Goal: Task Accomplishment & Management: Manage account settings

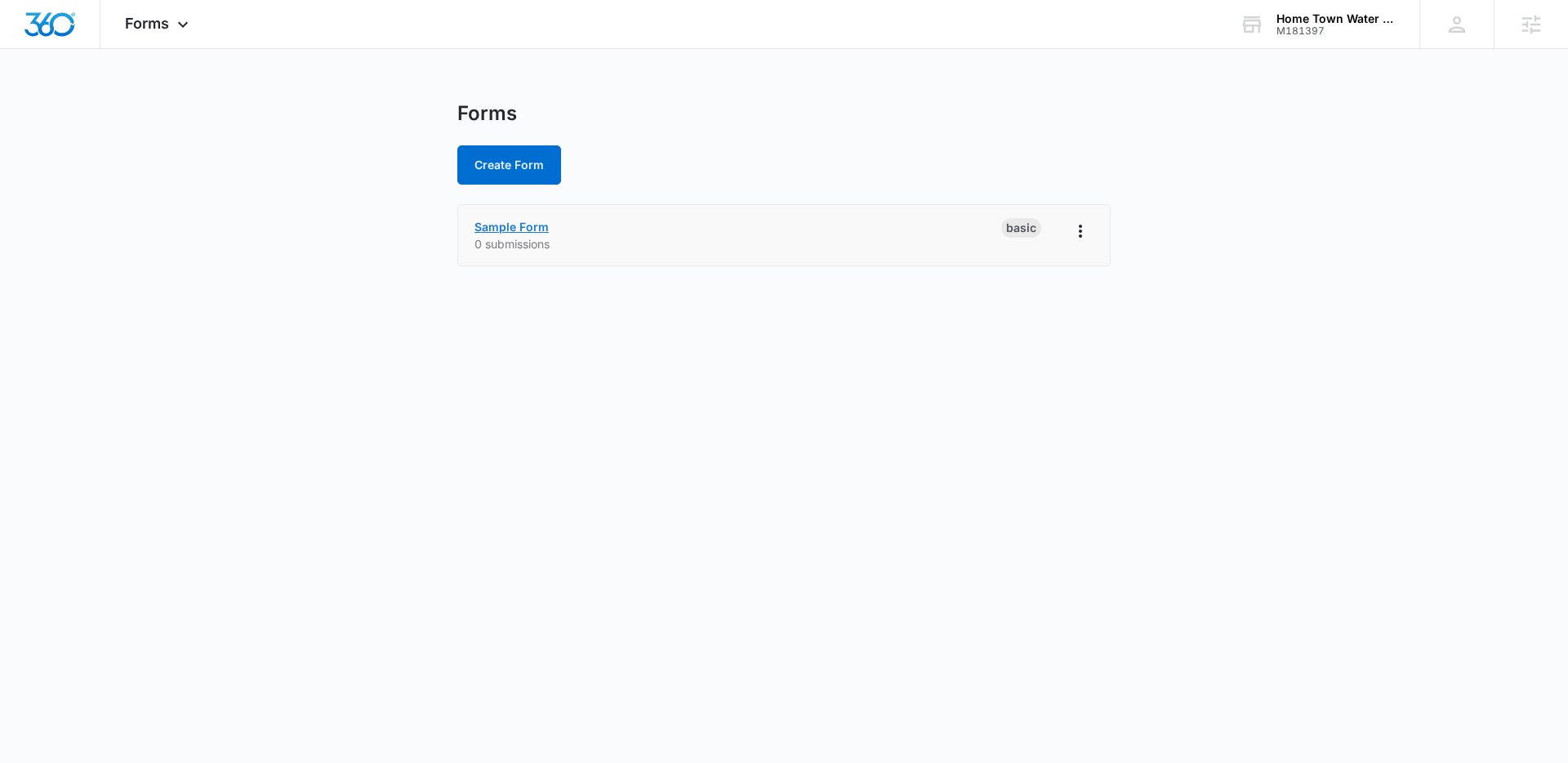
click at [511, 229] on link "Sample Form" at bounding box center [511, 227] width 74 height 14
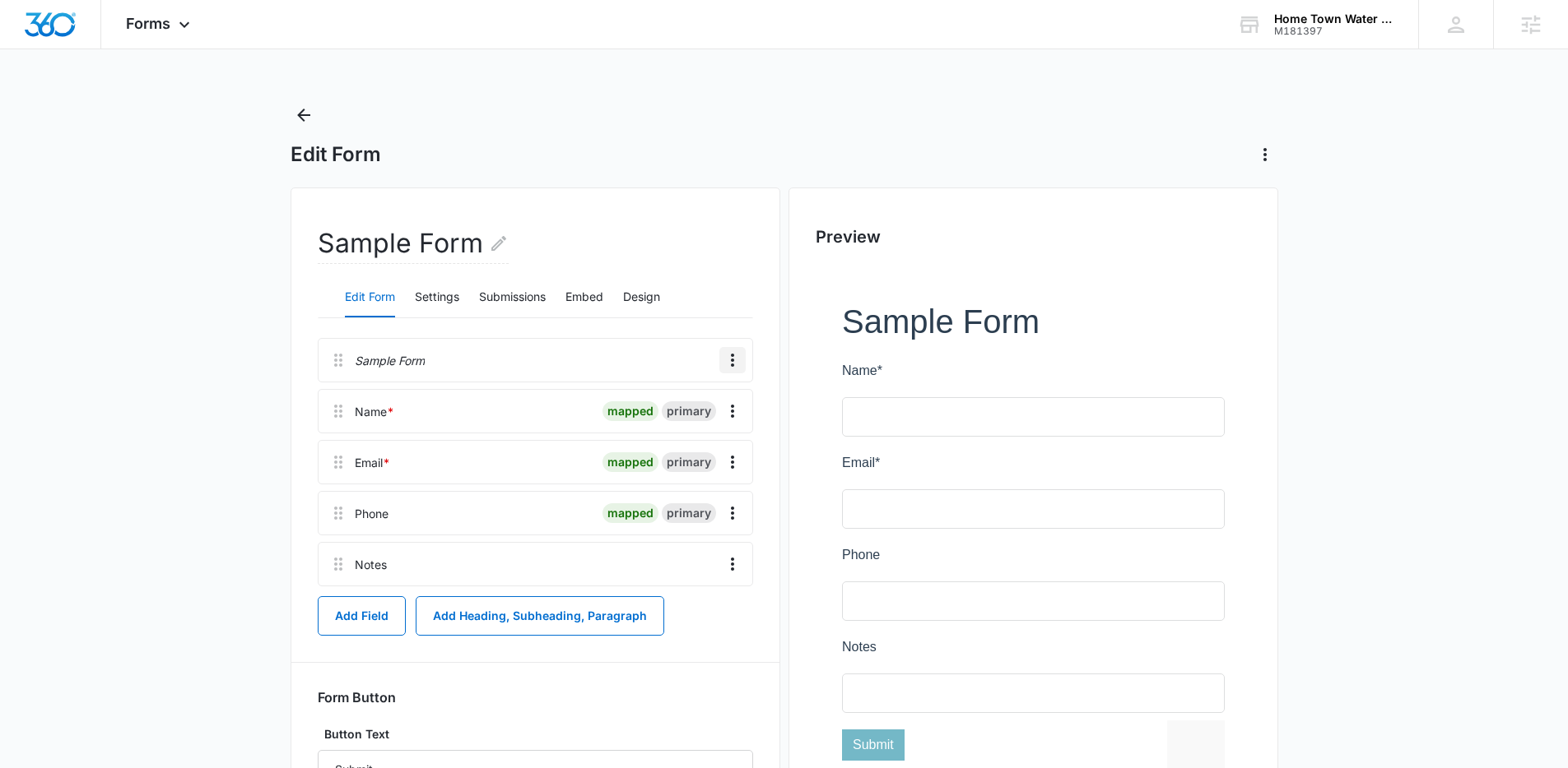
click at [724, 361] on icon "Overflow Menu" at bounding box center [732, 360] width 20 height 20
click at [690, 432] on div "Delete" at bounding box center [688, 431] width 34 height 12
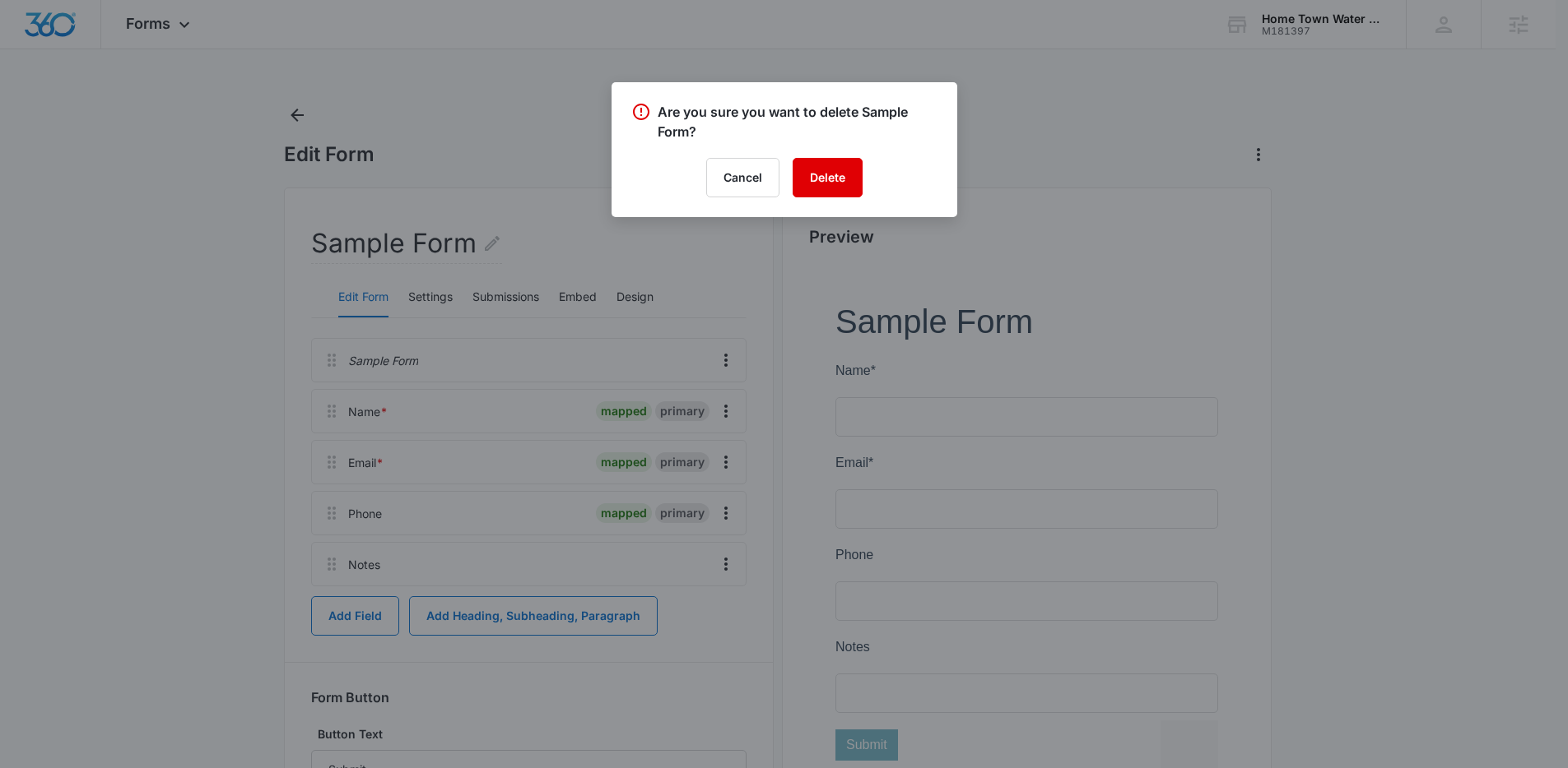
click at [837, 160] on button "Delete" at bounding box center [827, 177] width 70 height 39
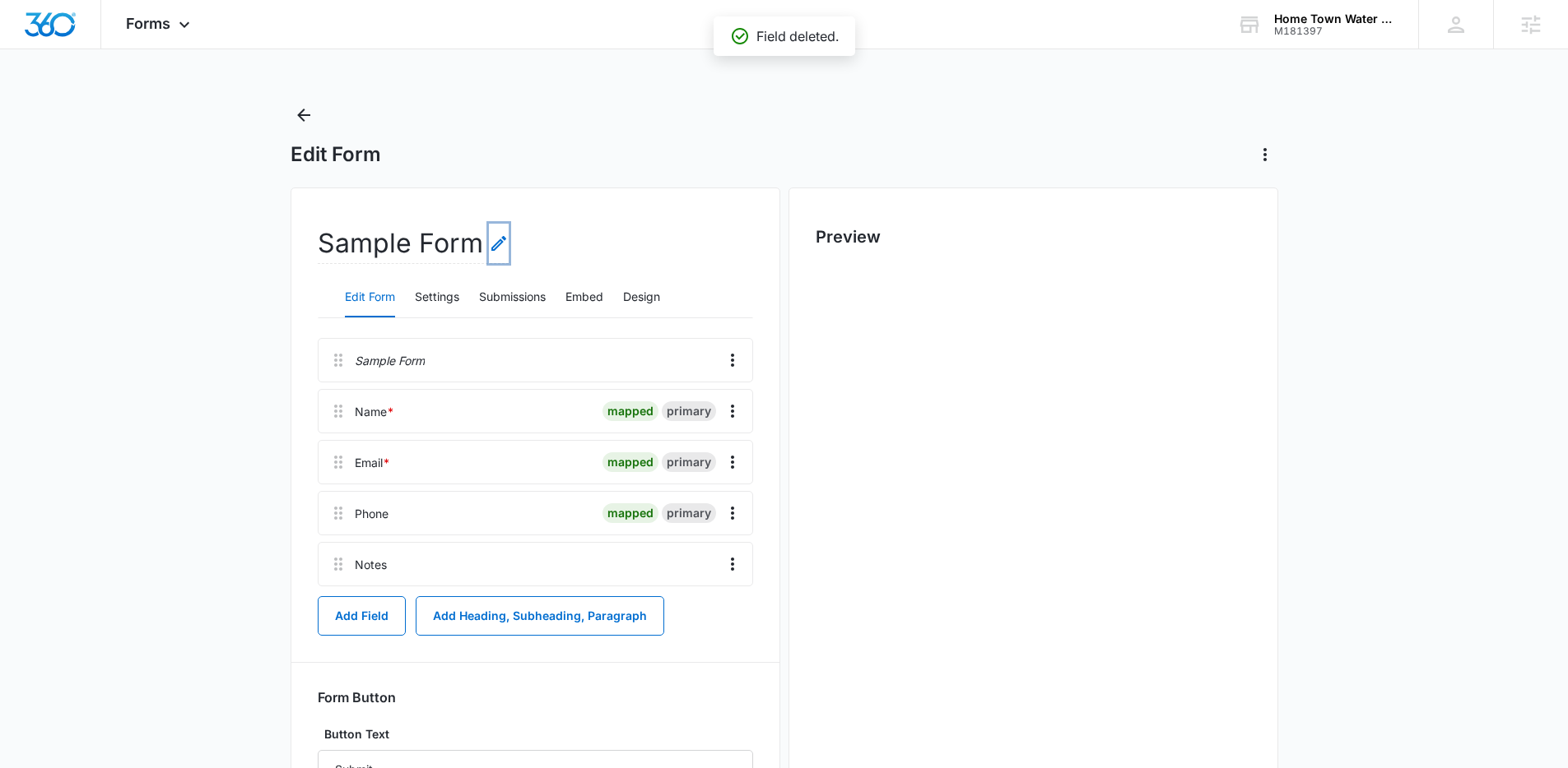
click at [492, 242] on icon "Edit Form Name" at bounding box center [499, 243] width 20 height 20
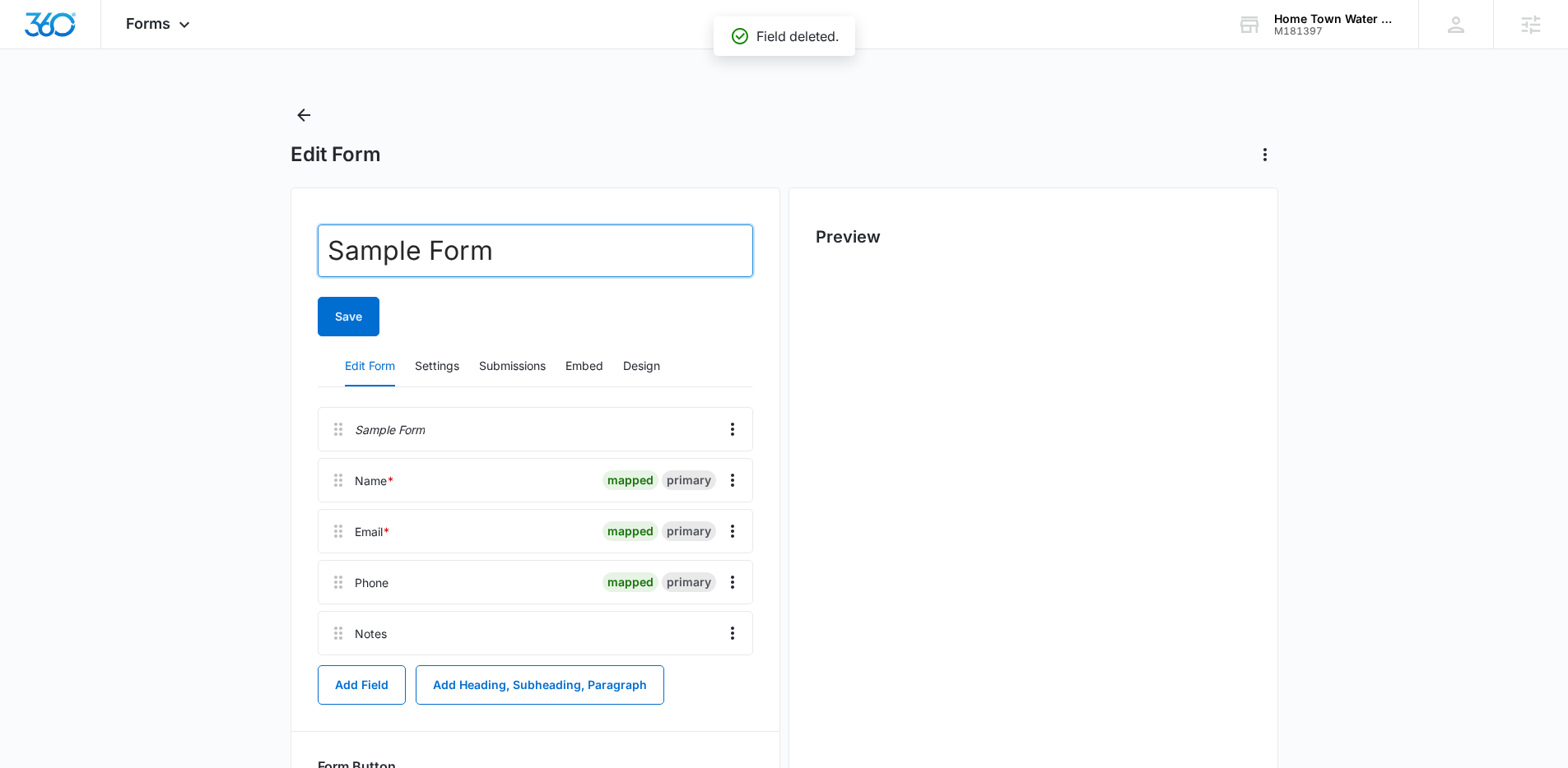
click at [492, 242] on input "Sample Form" at bounding box center [535, 251] width 435 height 53
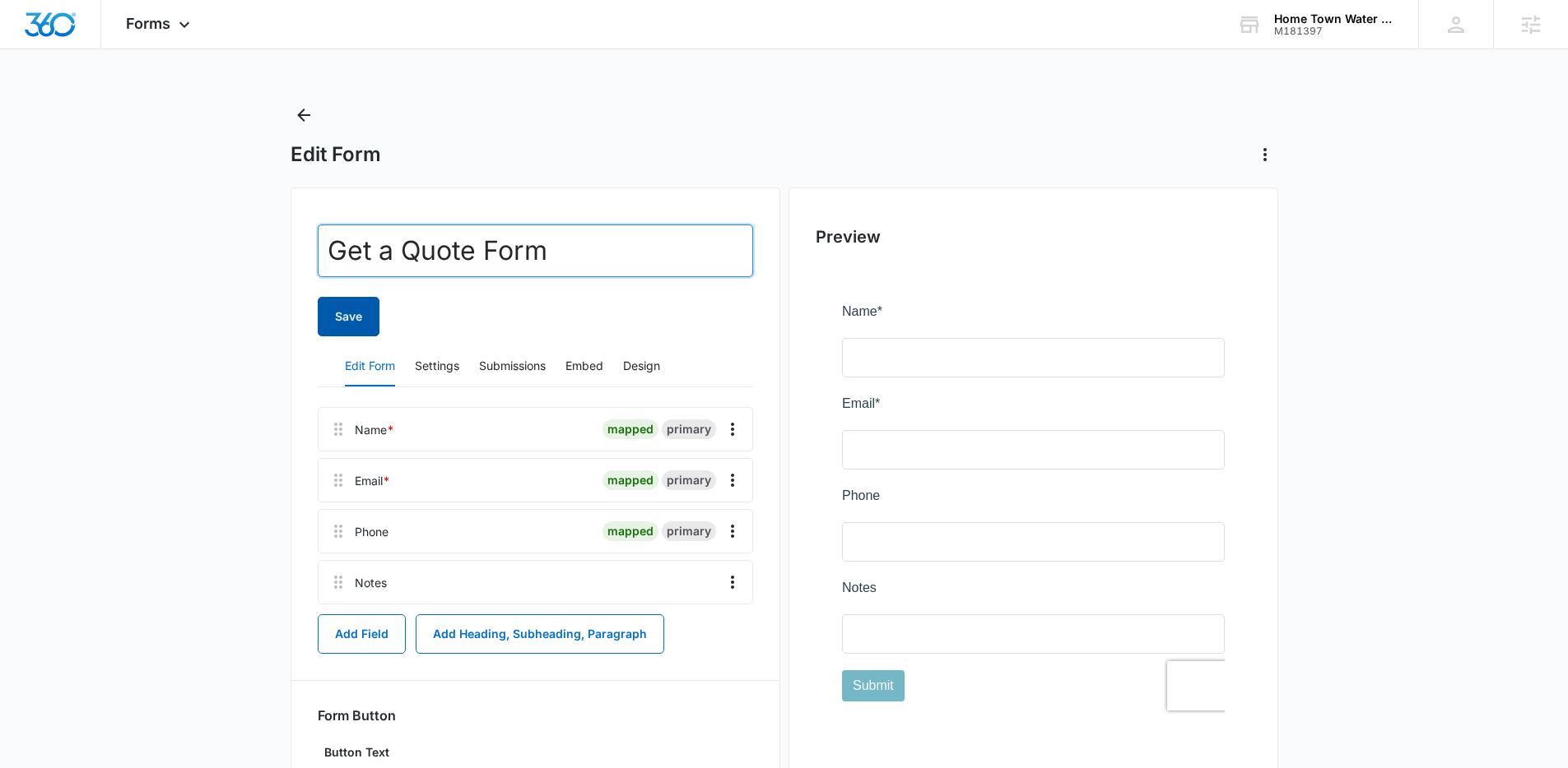
type input "Get a Quote Form"
click at [349, 323] on button "Save" at bounding box center [348, 316] width 61 height 39
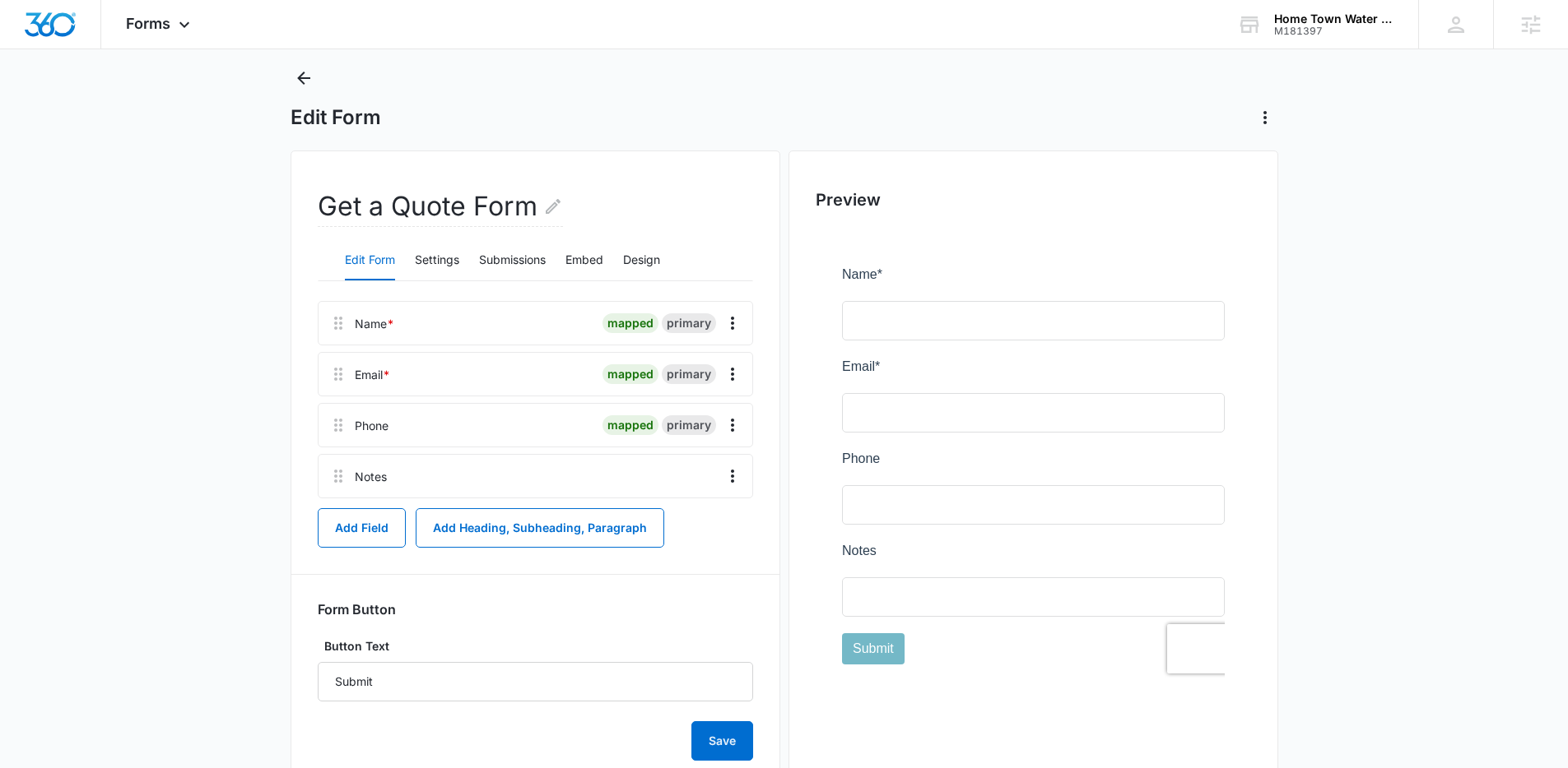
scroll to position [61, 0]
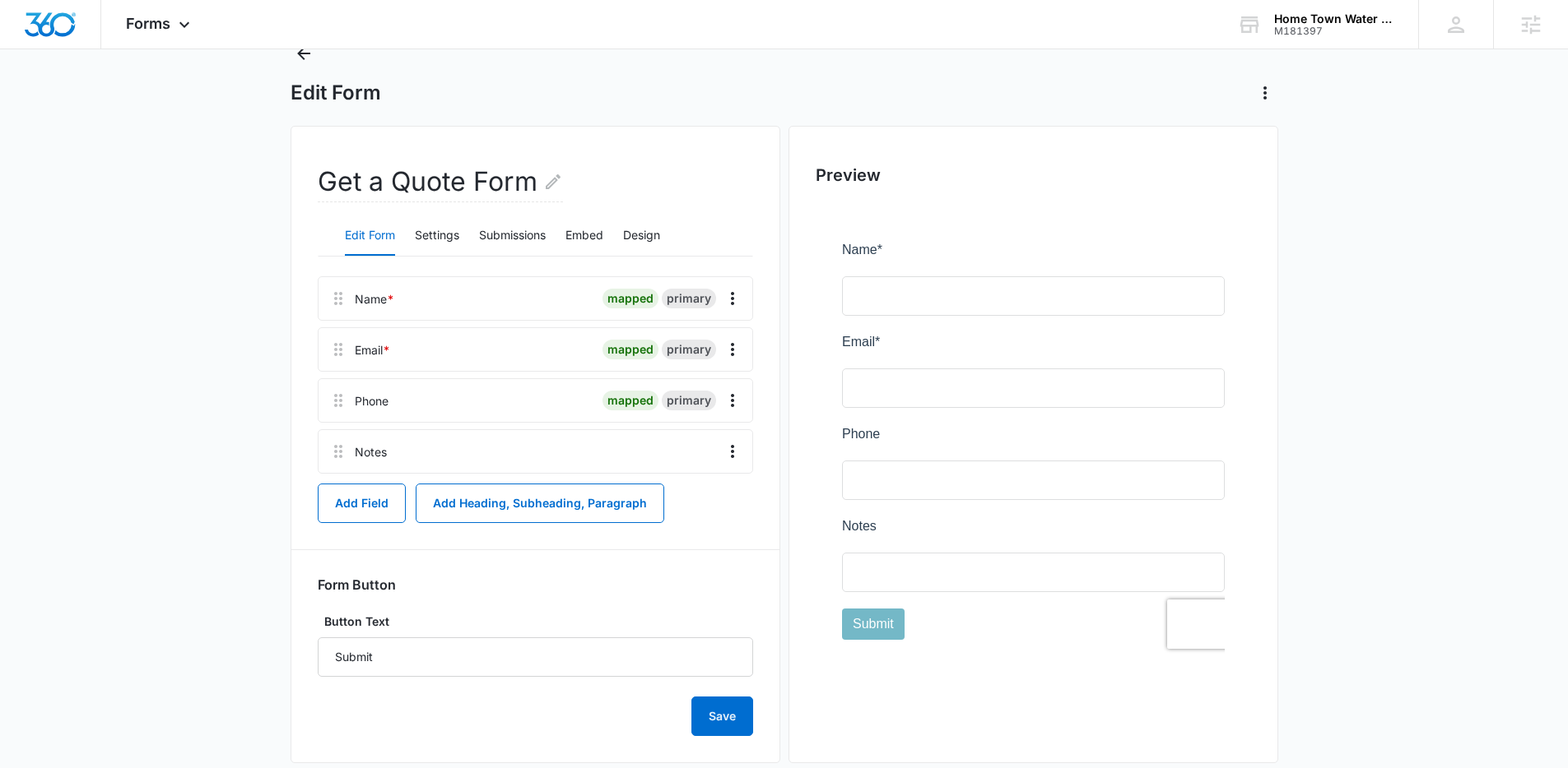
click at [342, 528] on div "Name * mapped primary Email * mapped primary Phone mapped primary Notes Add Fie…" at bounding box center [535, 506] width 435 height 460
click at [343, 508] on button "Add Field" at bounding box center [361, 503] width 88 height 39
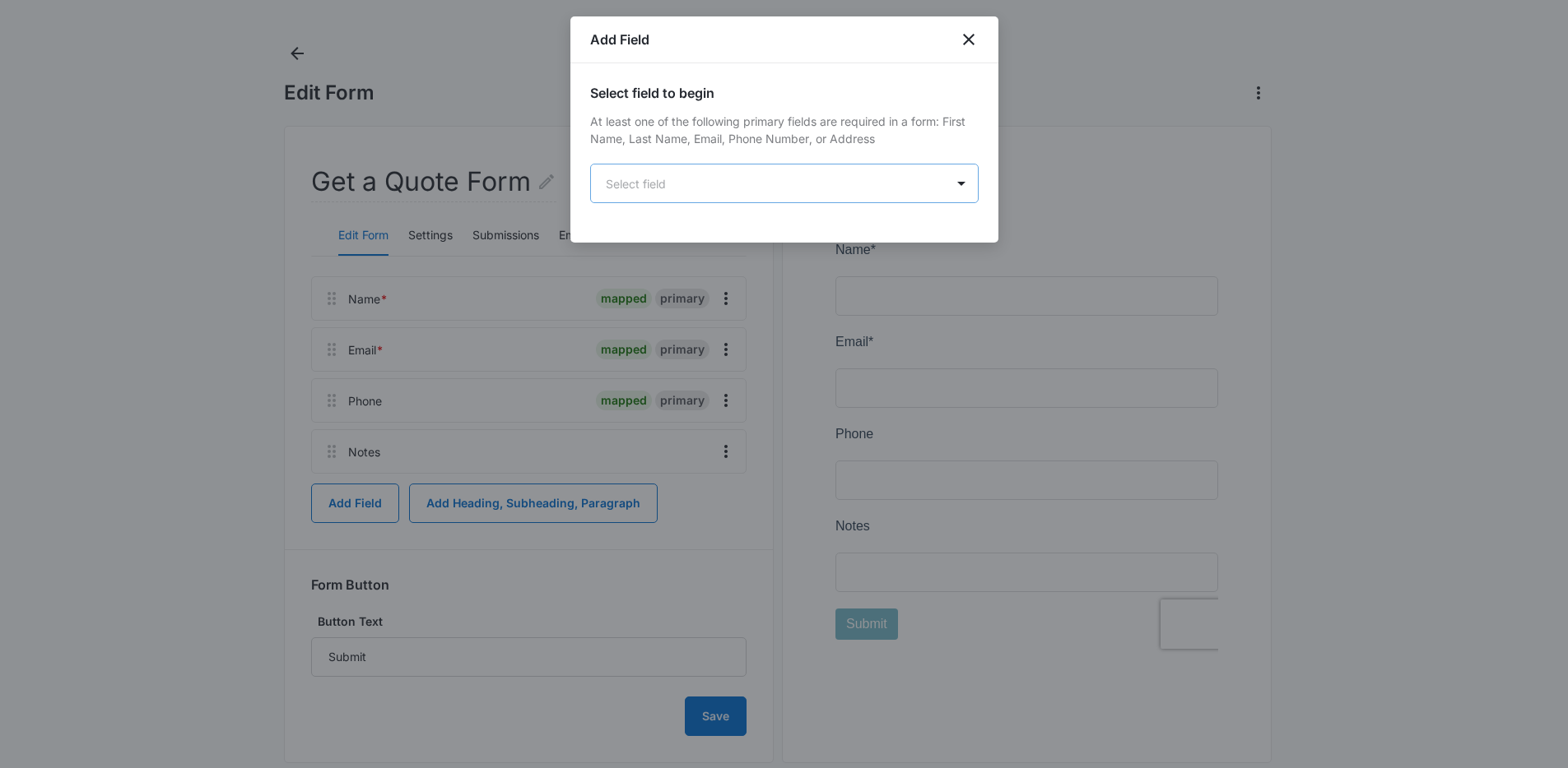
click at [747, 185] on body "Forms Apps Reputation Websites Forms CRM Email Social Content Ads Intelligence …" at bounding box center [784, 368] width 1568 height 858
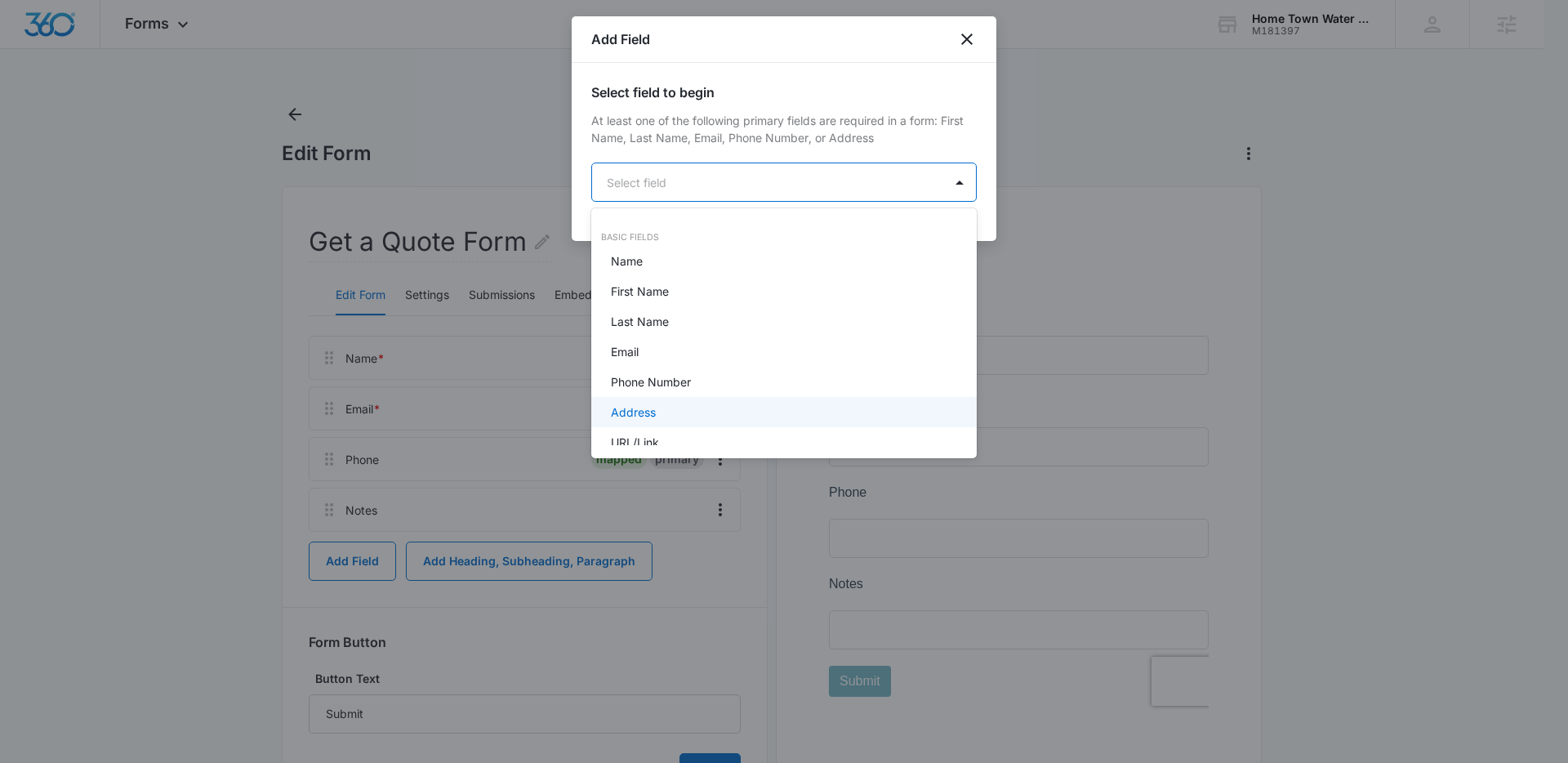
click at [705, 421] on div "Address" at bounding box center [784, 412] width 385 height 30
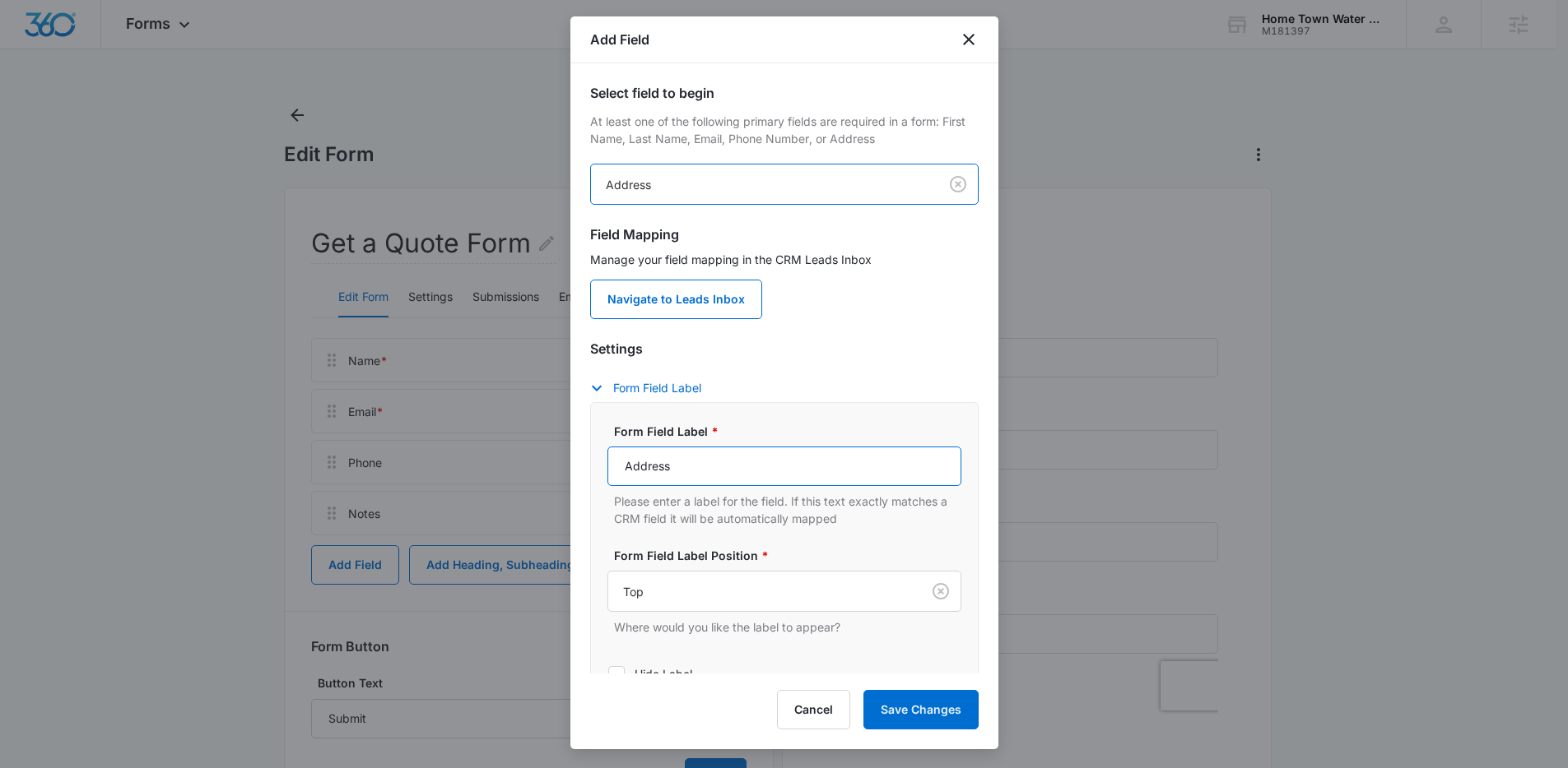
click at [715, 447] on input "Address" at bounding box center [784, 466] width 354 height 39
type input "Service Address"
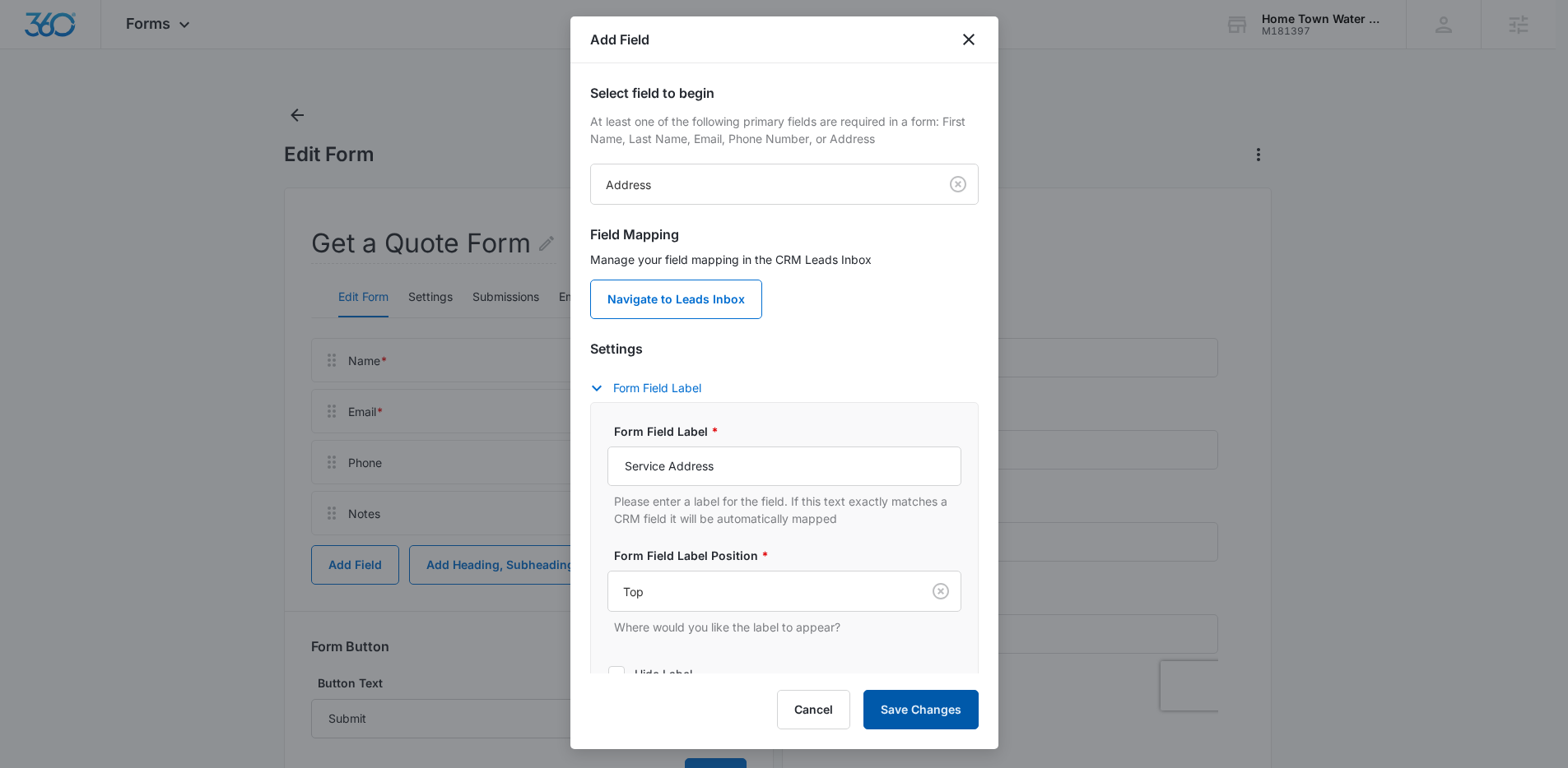
click at [925, 700] on button "Save Changes" at bounding box center [920, 709] width 115 height 39
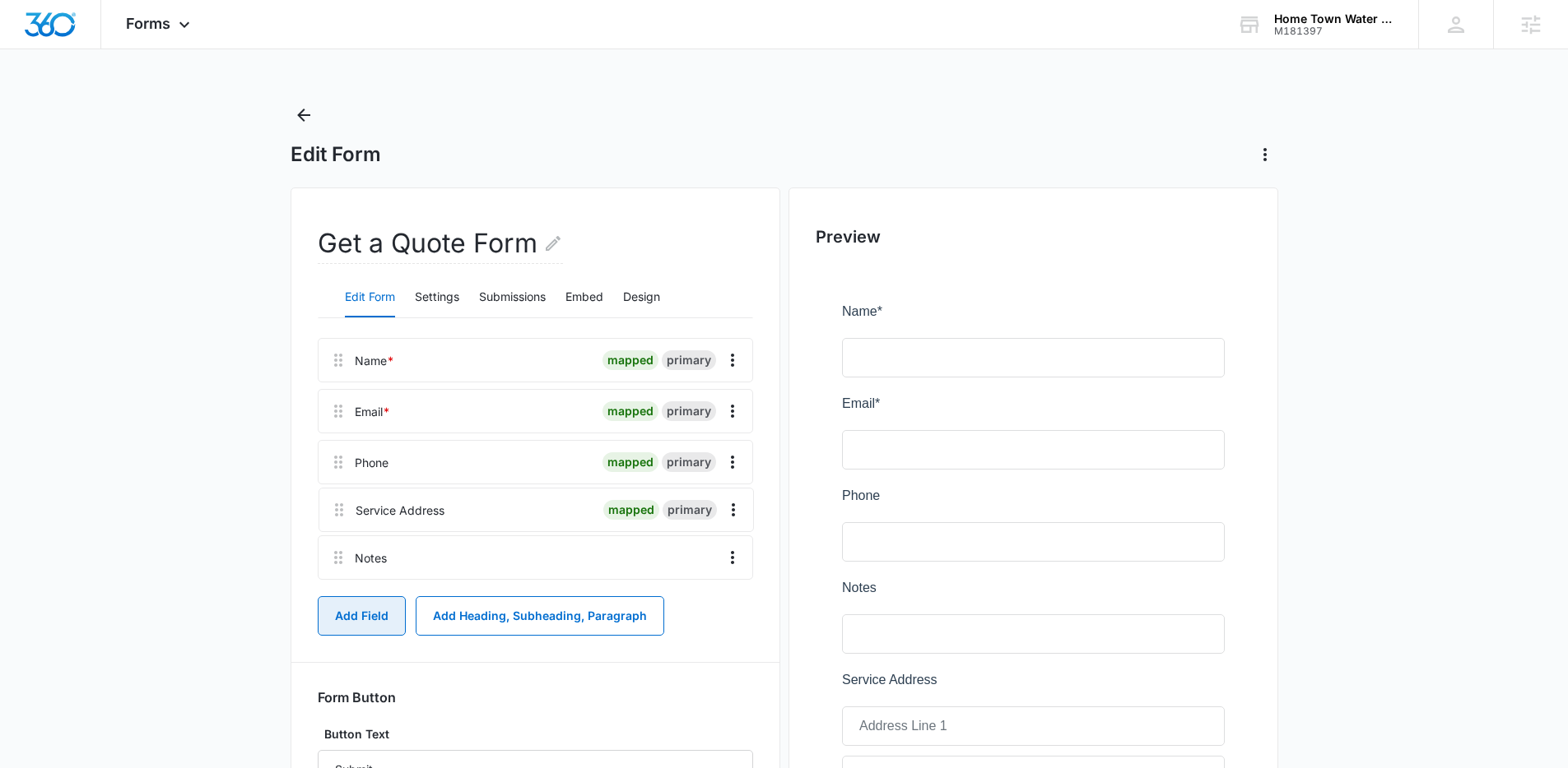
drag, startPoint x: 342, startPoint y: 562, endPoint x: 343, endPoint y: 491, distance: 71.0
click at [343, 491] on div "Name * mapped primary Email * mapped primary Phone mapped primary Notes Service…" at bounding box center [535, 462] width 435 height 248
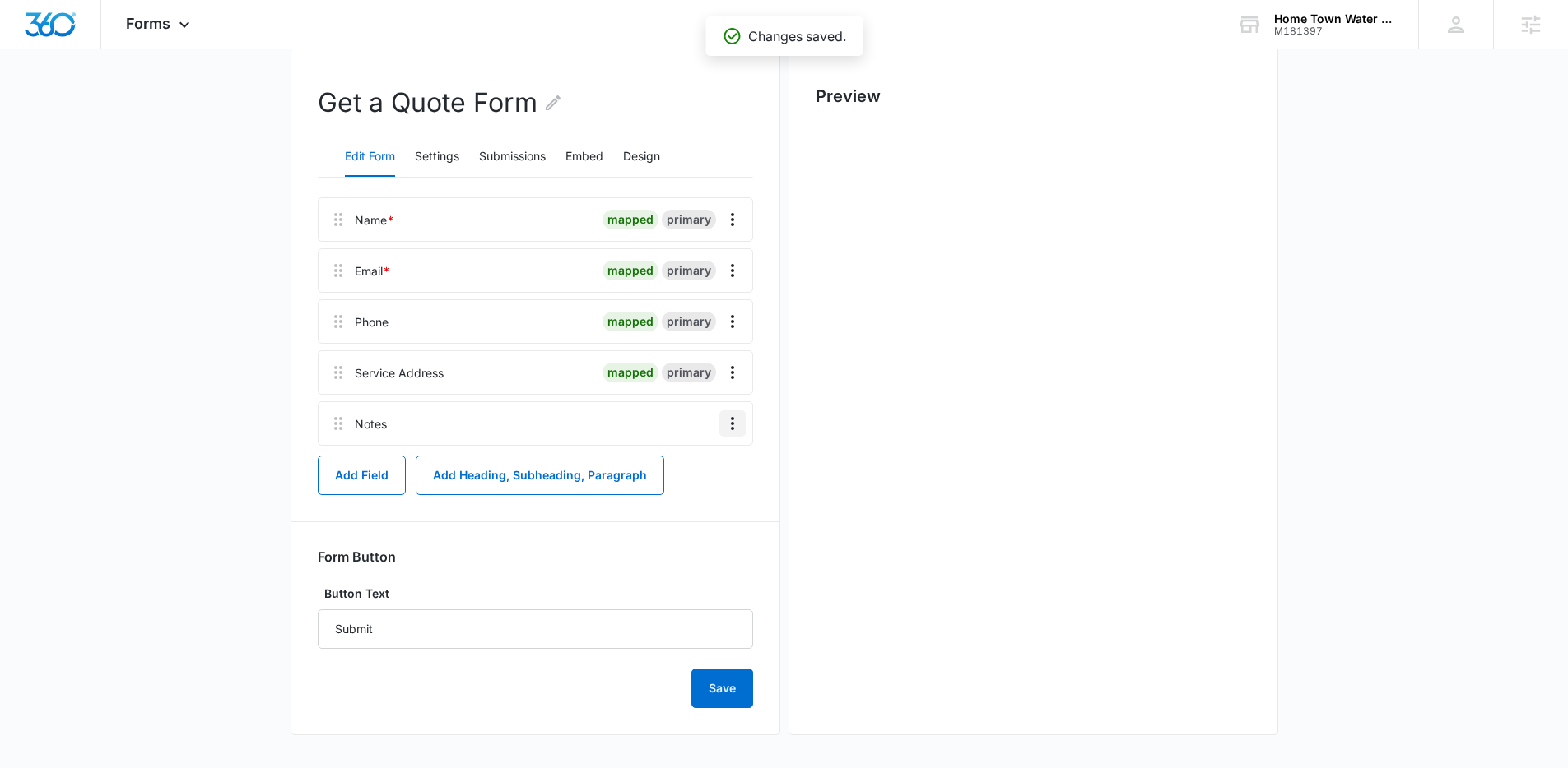
click at [735, 425] on icon "Overflow Menu" at bounding box center [732, 424] width 20 height 20
click at [679, 465] on div "Edit" at bounding box center [688, 470] width 34 height 12
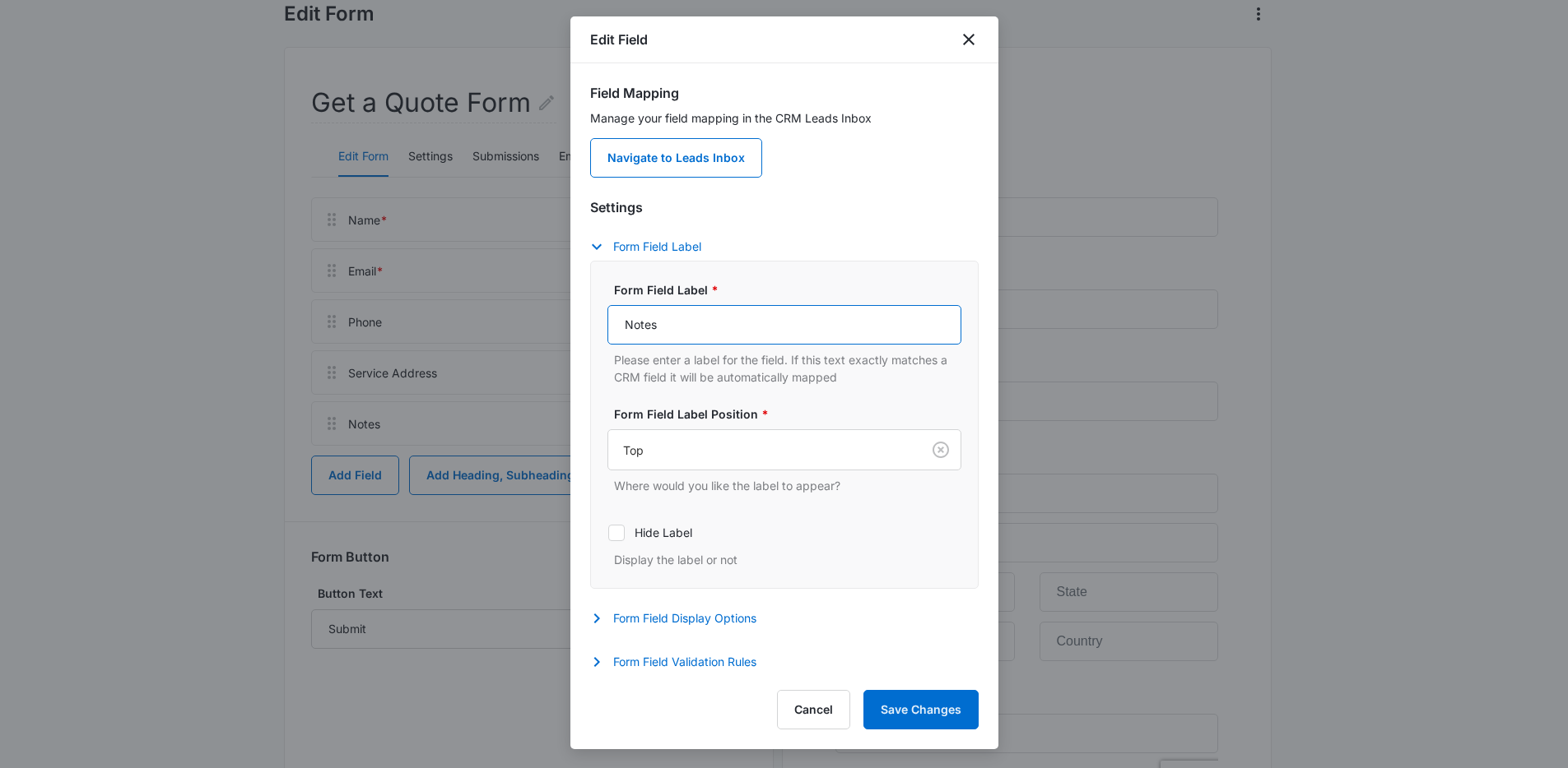
click at [778, 336] on input "Notes" at bounding box center [784, 325] width 354 height 39
click at [777, 332] on input "Notes" at bounding box center [784, 325] width 354 height 39
type input "How C"
click at [863, 690] on button "Save Changes" at bounding box center [920, 709] width 115 height 39
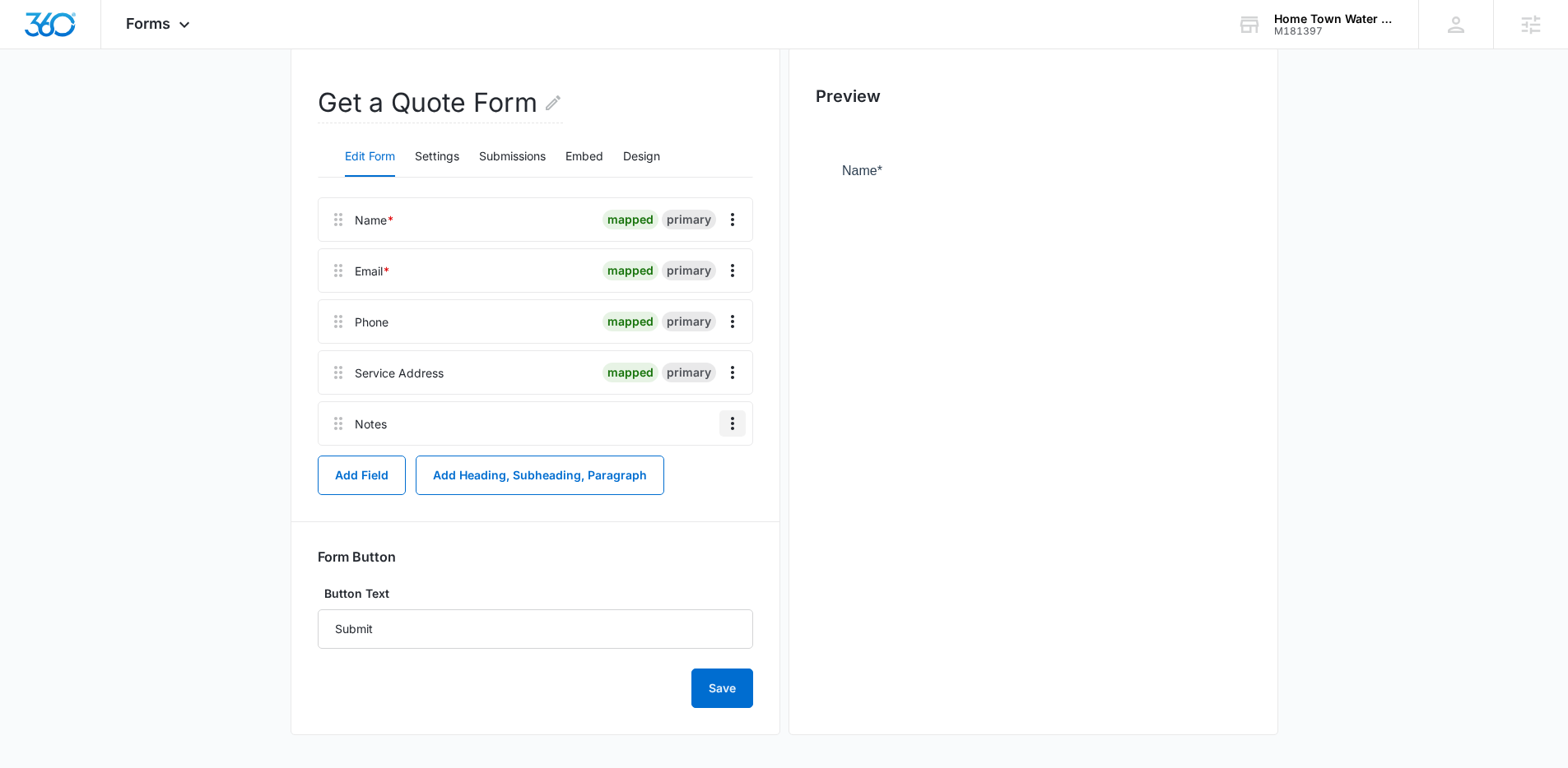
click at [733, 422] on icon "Overflow Menu" at bounding box center [732, 424] width 20 height 20
click at [685, 469] on div "Edit" at bounding box center [688, 470] width 34 height 12
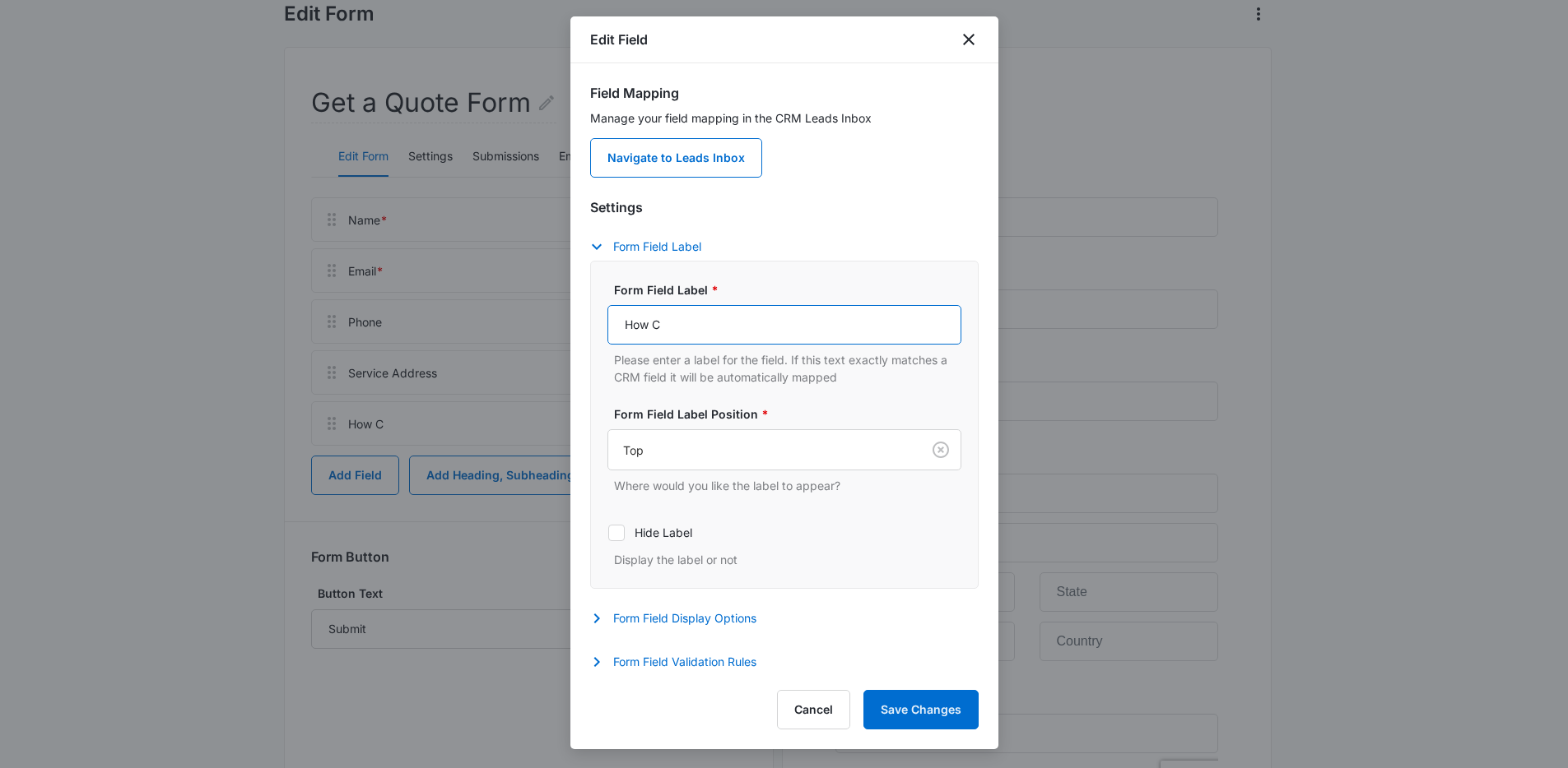
click at [745, 317] on input "How C" at bounding box center [784, 325] width 354 height 39
type input "How can we help?"
click at [955, 712] on button "Save Changes" at bounding box center [920, 709] width 115 height 39
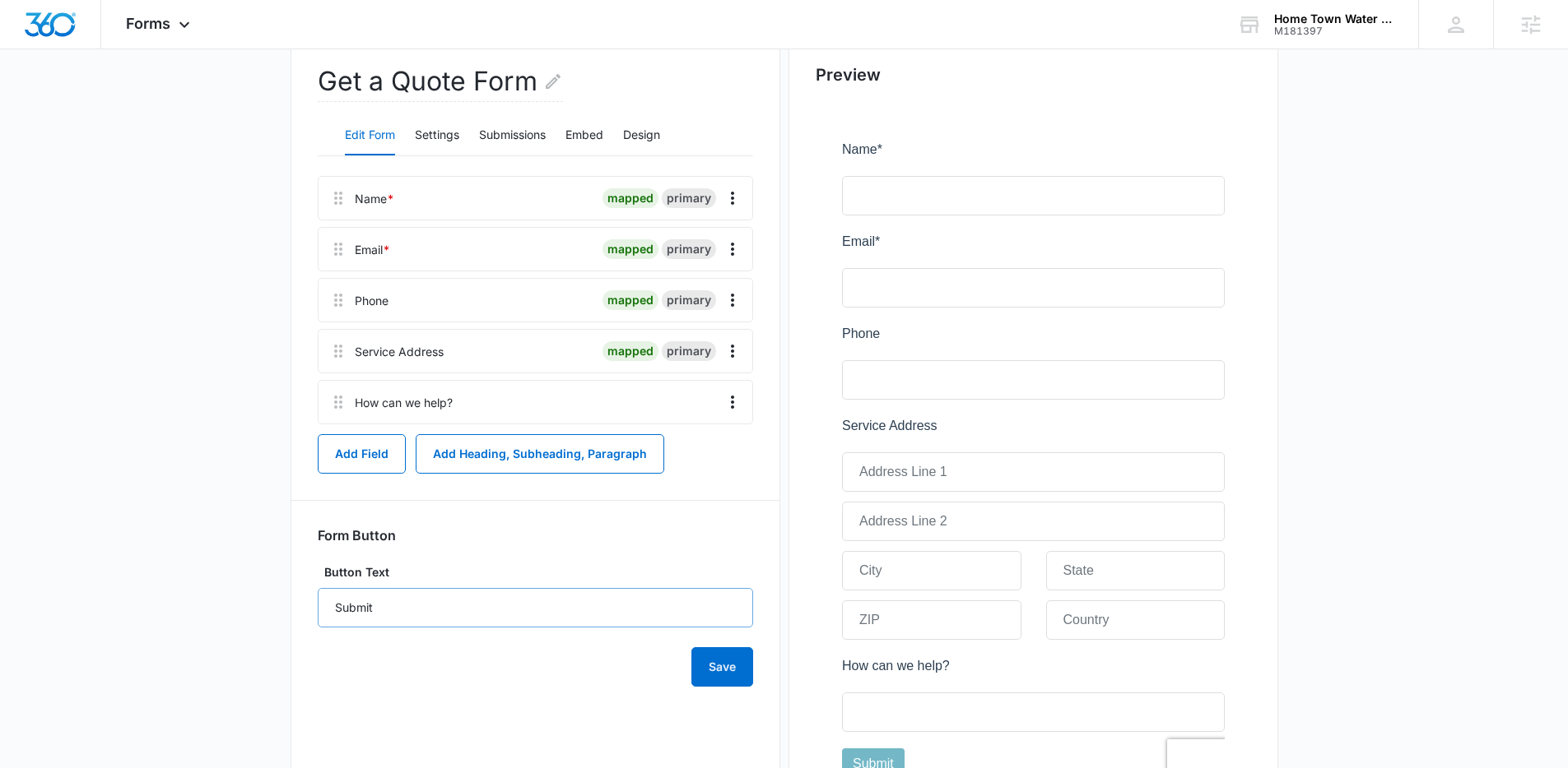
scroll to position [180, 0]
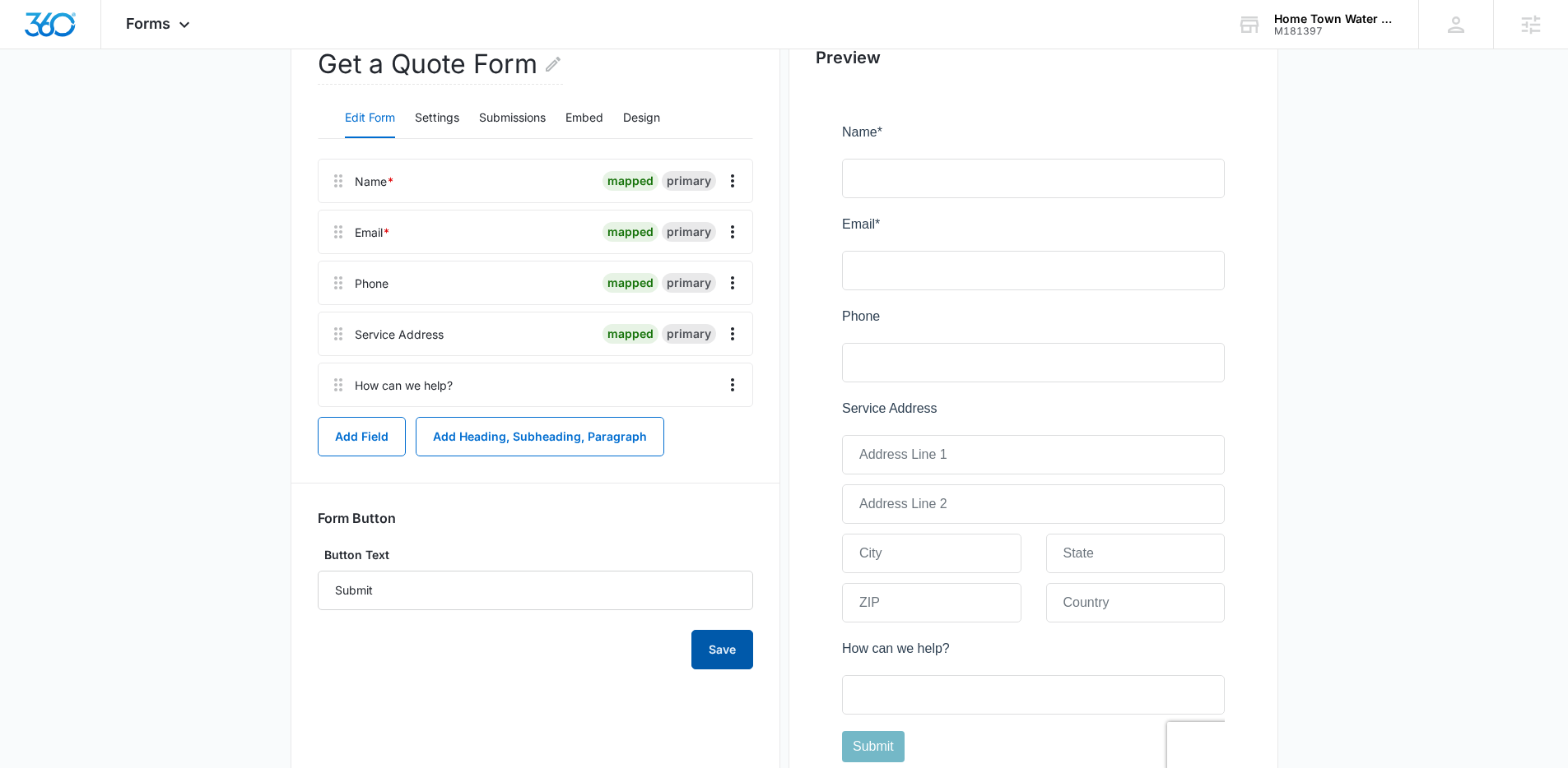
click at [735, 652] on button "Save" at bounding box center [721, 650] width 61 height 39
